Goal: Find specific page/section: Find specific page/section

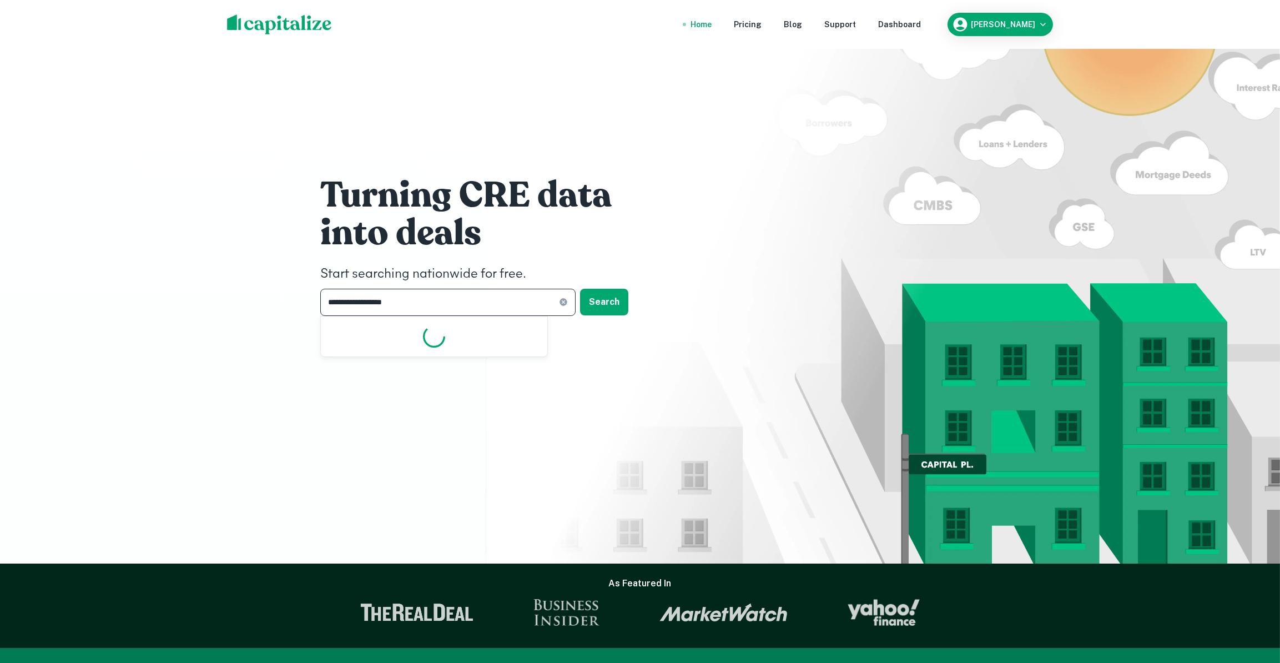
click at [392, 305] on input "**********" at bounding box center [439, 302] width 239 height 27
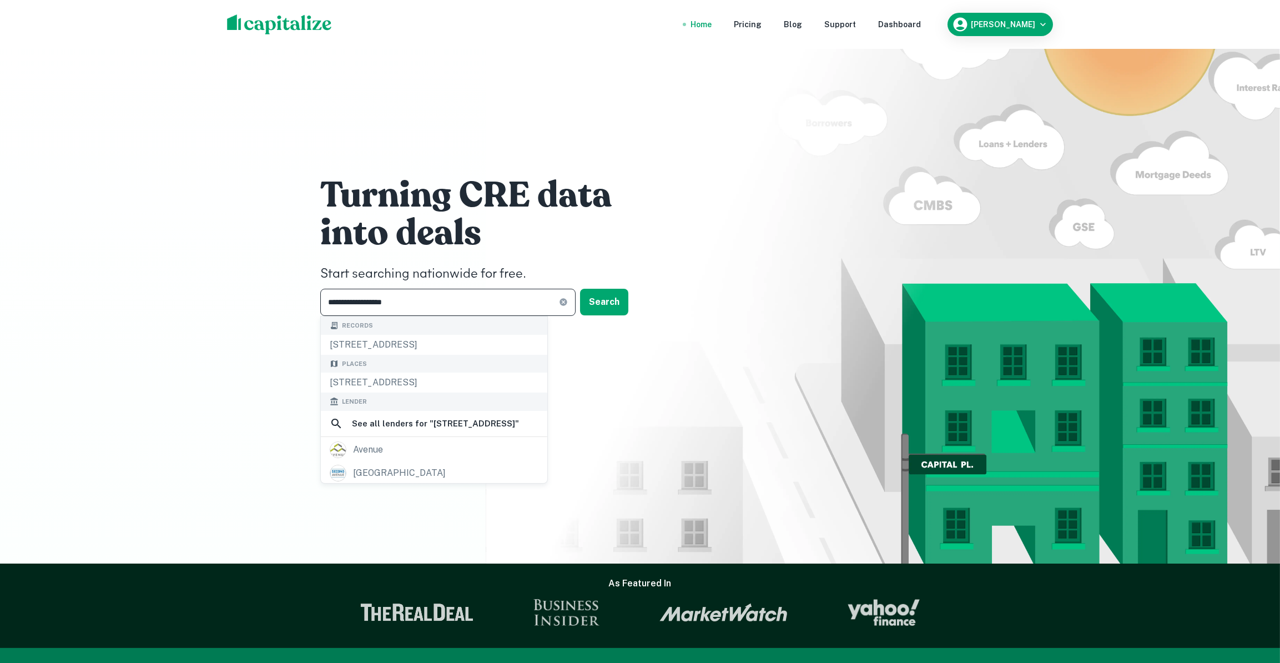
click at [417, 305] on input "**********" at bounding box center [439, 302] width 239 height 27
click at [468, 382] on div "[STREET_ADDRESS]" at bounding box center [434, 382] width 226 height 20
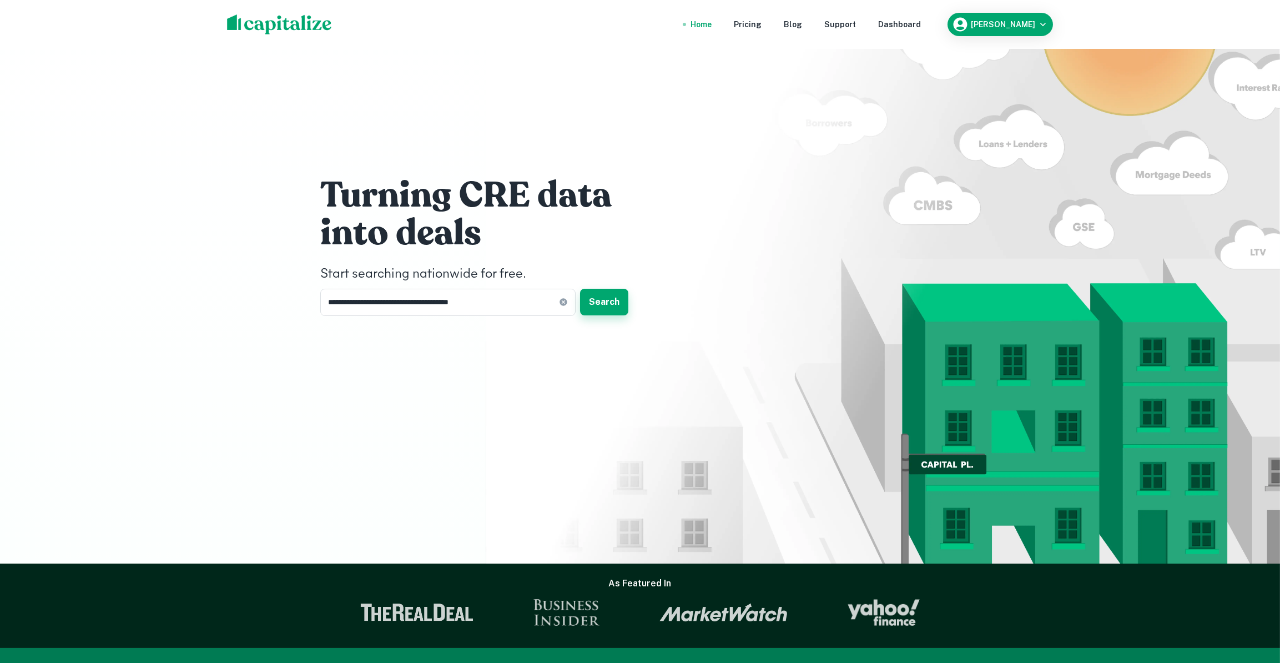
click at [585, 305] on button "Search" at bounding box center [604, 302] width 48 height 27
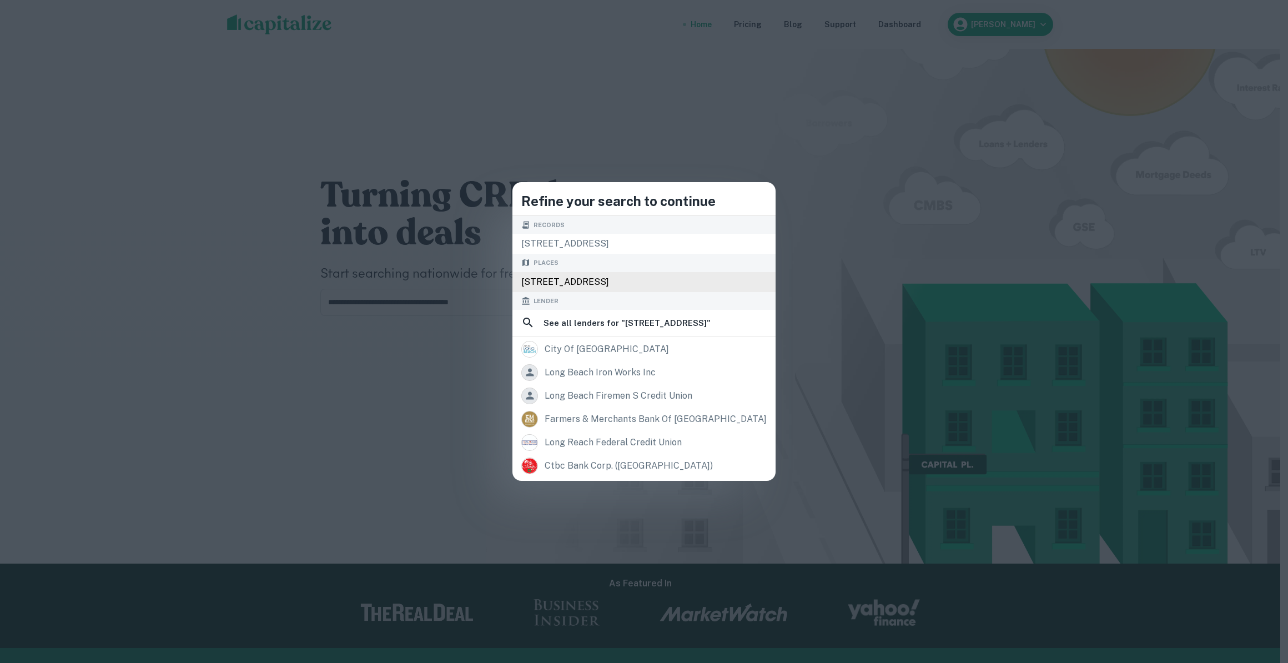
click at [579, 287] on div "[STREET_ADDRESS]" at bounding box center [643, 282] width 263 height 20
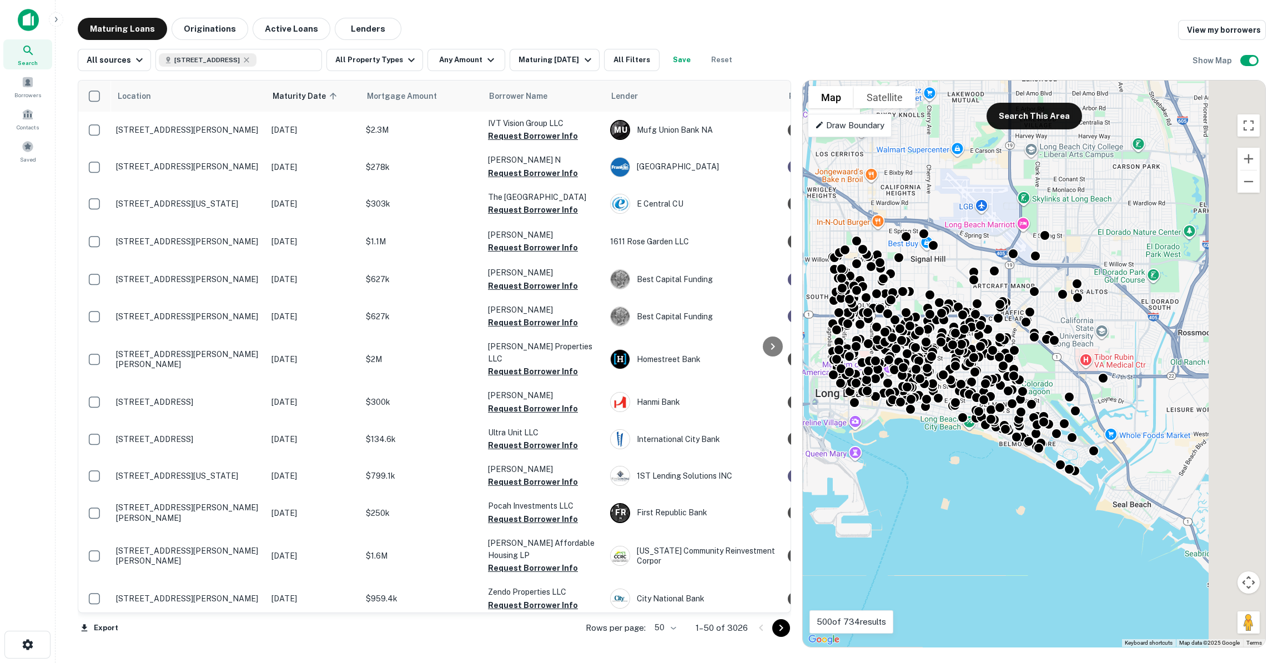
drag, startPoint x: 952, startPoint y: 421, endPoint x: 882, endPoint y: 442, distance: 73.0
click at [882, 442] on div "To activate drag with keyboard, press Alt + Enter. Once in keyboard drag state,…" at bounding box center [1034, 363] width 462 height 566
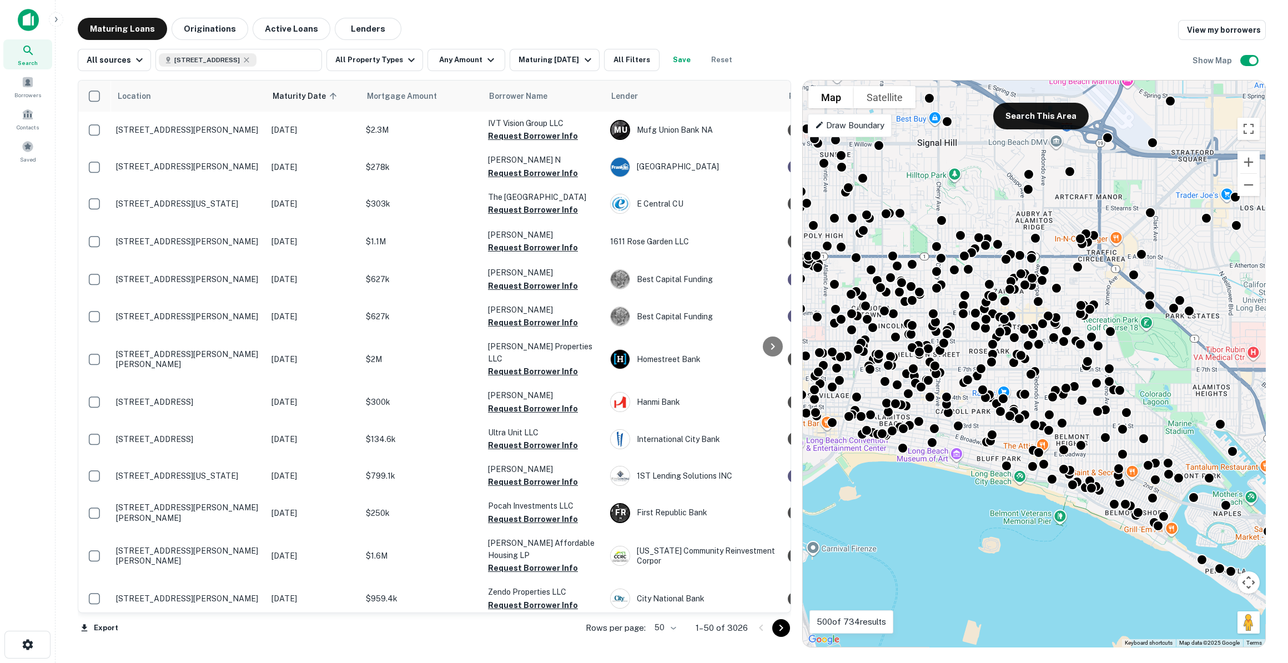
drag, startPoint x: 965, startPoint y: 450, endPoint x: 1035, endPoint y: 512, distance: 94.3
click at [1035, 512] on div "To activate drag with keyboard, press Alt + Enter. Once in keyboard drag state,…" at bounding box center [1034, 363] width 462 height 566
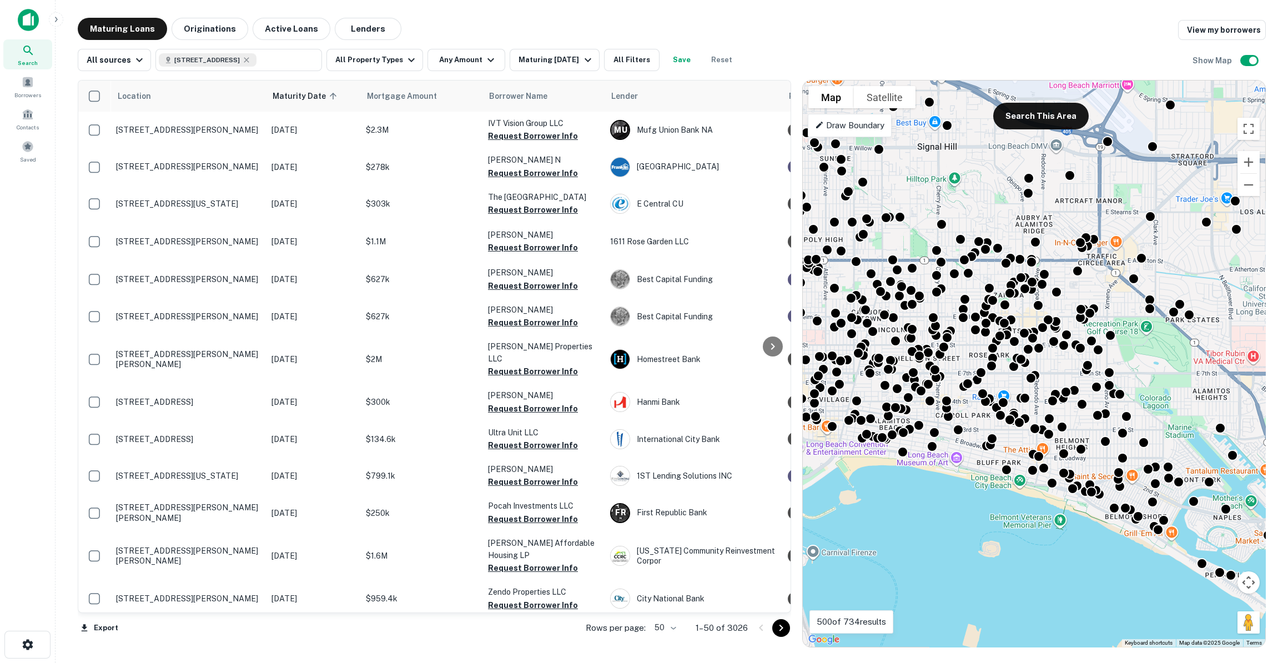
click at [1027, 389] on gmp-advanced-marker at bounding box center [1027, 389] width 0 height 0
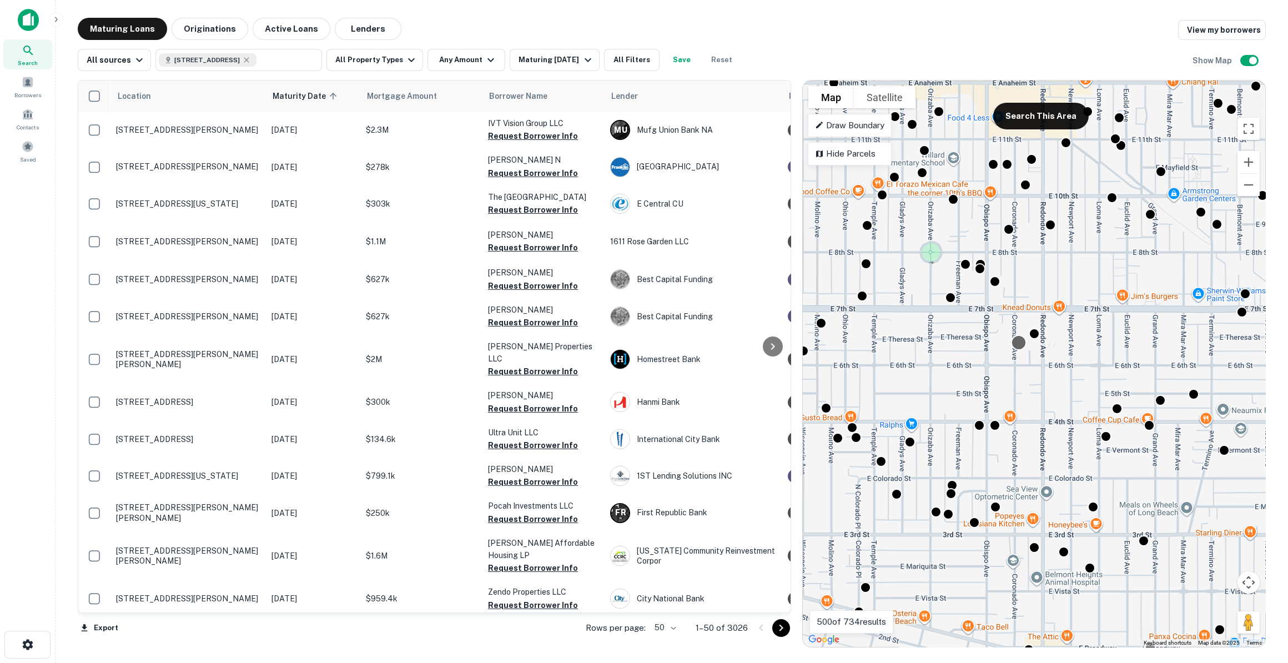
click at [1017, 342] on div at bounding box center [1019, 343] width 16 height 16
click at [1006, 370] on gmp-advanced-marker at bounding box center [1006, 370] width 0 height 0
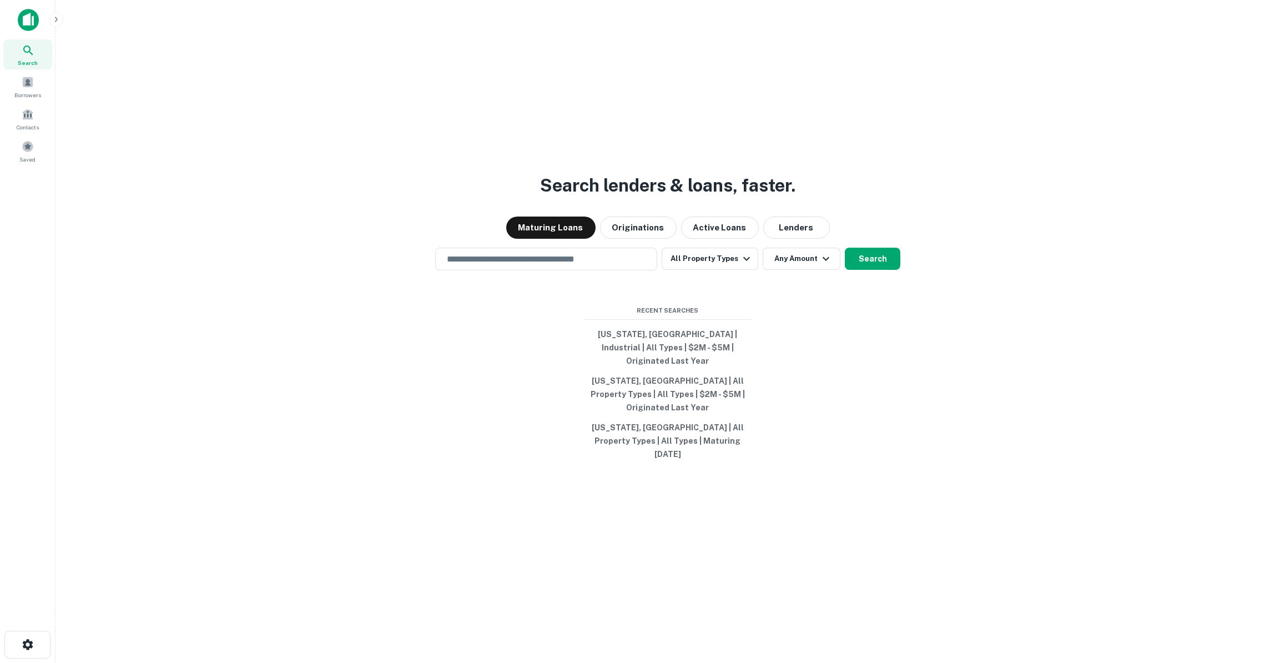
click at [814, 538] on div "Search lenders & loans, faster. Maturing Loans Originations Active Loans Lender…" at bounding box center [667, 358] width 1207 height 663
drag, startPoint x: 736, startPoint y: 428, endPoint x: 532, endPoint y: 329, distance: 227.4
click at [532, 329] on div "Search lenders & loans, faster. Maturing Loans Originations Active Loans Lender…" at bounding box center [667, 358] width 1207 height 663
click at [531, 329] on div "Search lenders & loans, faster. Maturing Loans Originations Active Loans Lender…" at bounding box center [667, 358] width 1207 height 663
click at [760, 451] on div "Search lenders & loans, faster. Maturing Loans Originations Active Loans Lender…" at bounding box center [667, 358] width 1207 height 663
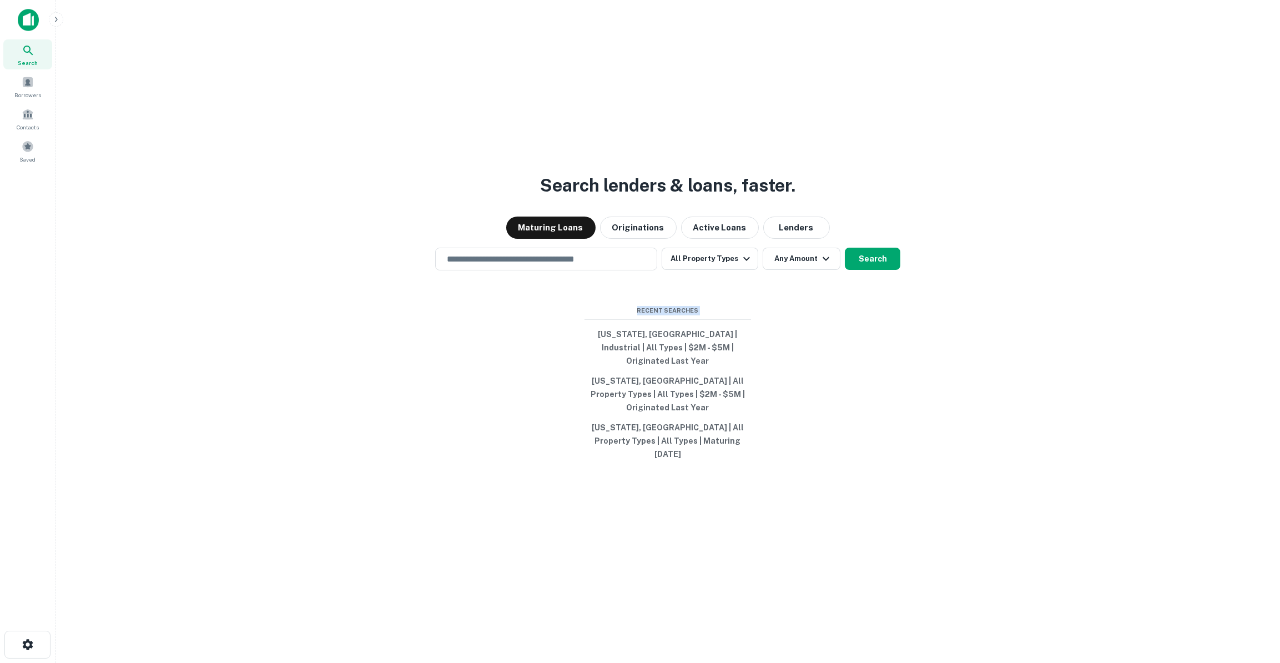
drag, startPoint x: 614, startPoint y: 312, endPoint x: 814, endPoint y: 446, distance: 240.0
click at [814, 446] on div "Search lenders & loans, faster. Maturing Loans Originations Active Loans Lender…" at bounding box center [667, 358] width 1207 height 663
click at [814, 449] on div "Search lenders & loans, faster. Maturing Loans Originations Active Loans Lender…" at bounding box center [667, 358] width 1207 height 663
